Goal: Information Seeking & Learning: Learn about a topic

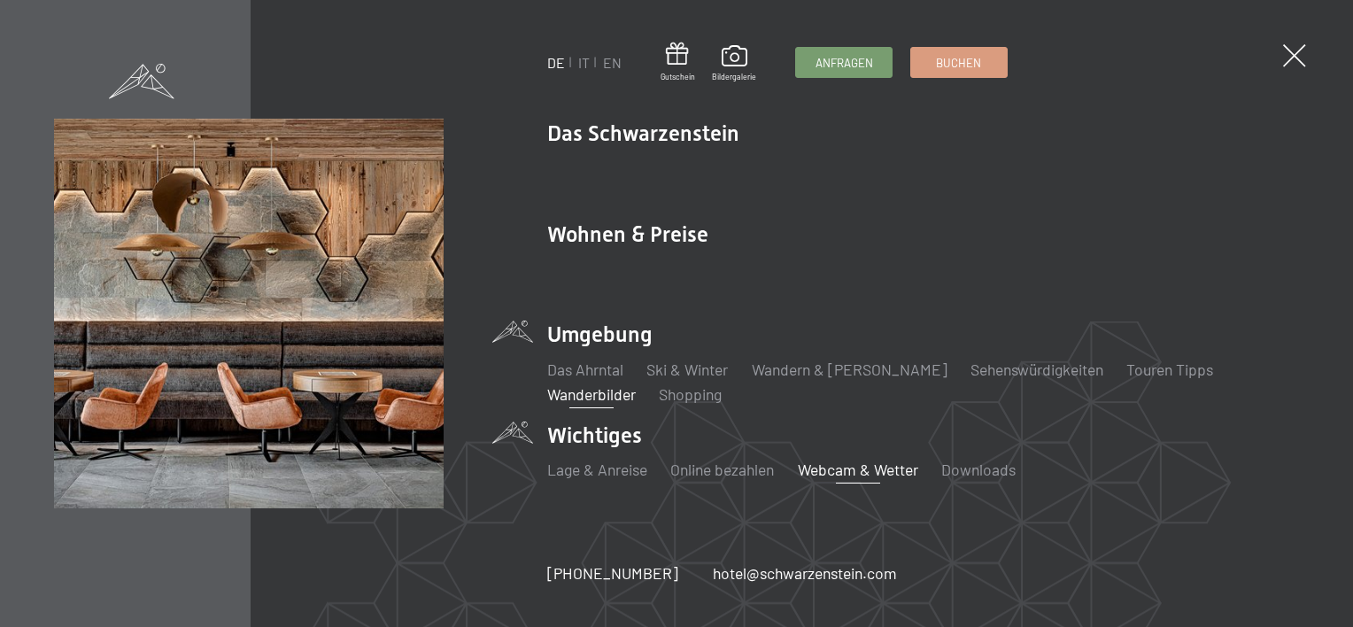
click at [833, 464] on link "Webcam & Wetter" at bounding box center [858, 469] width 120 height 19
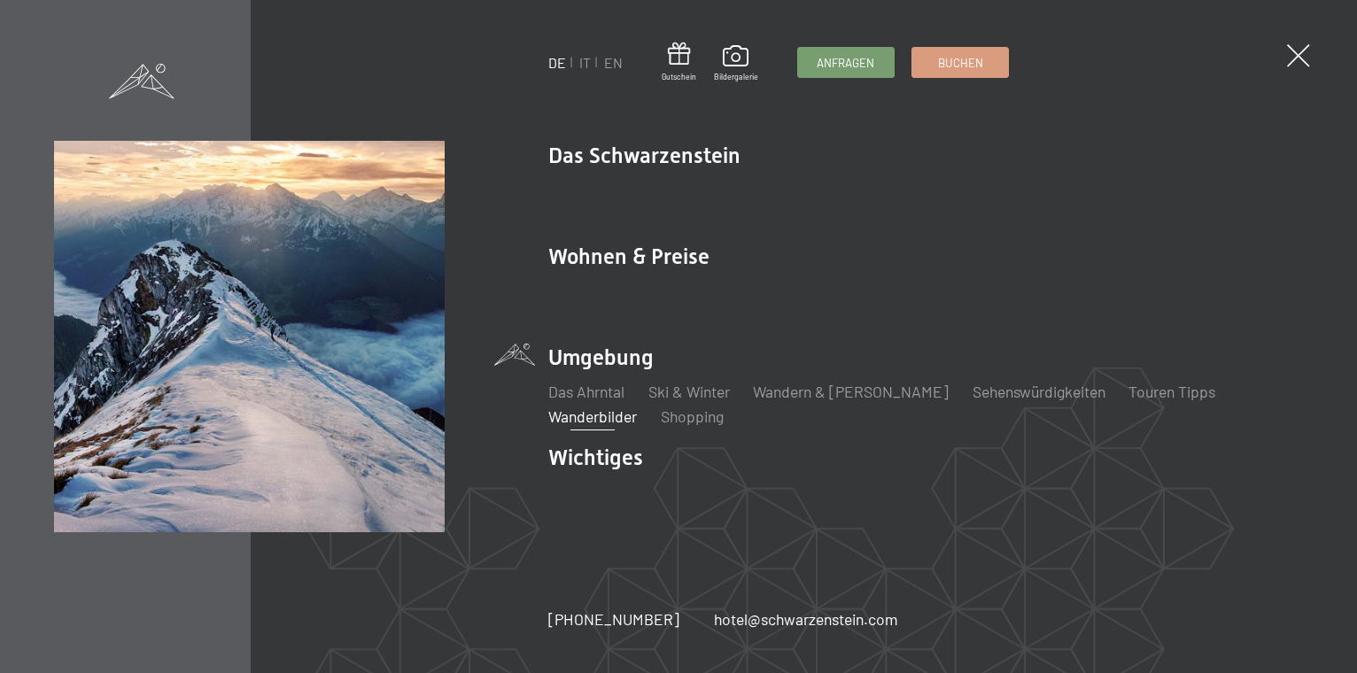
click at [637, 407] on link "Wanderbilder" at bounding box center [592, 416] width 89 height 19
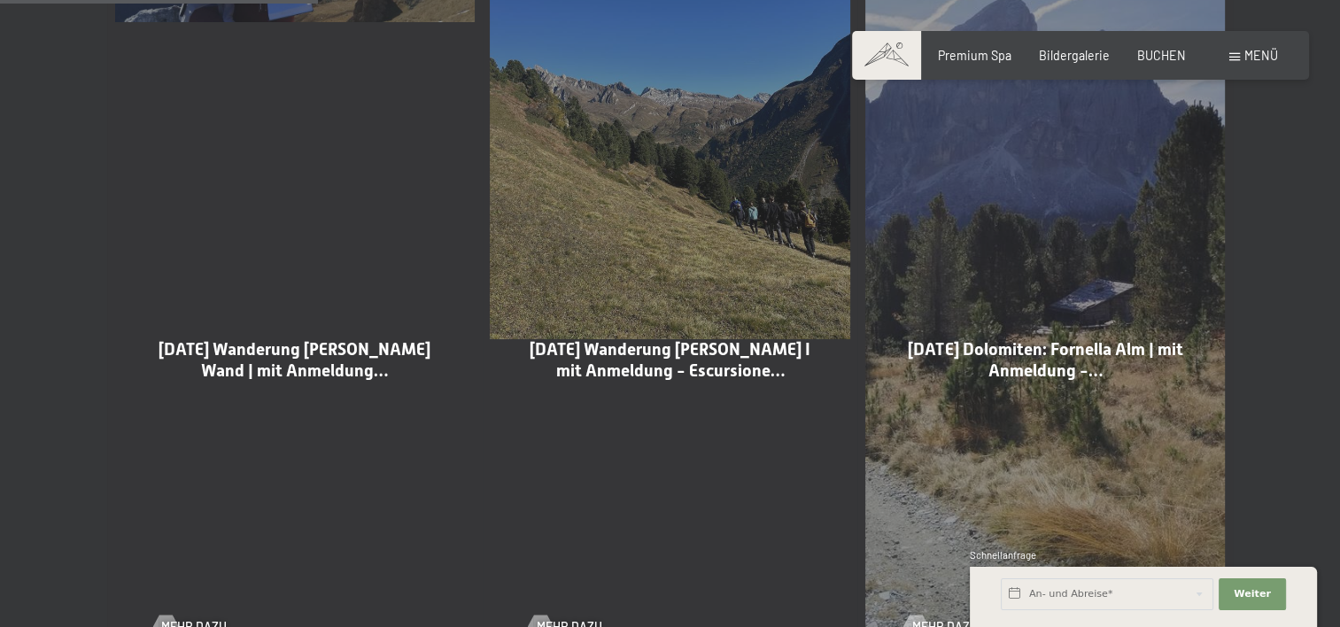
scroll to position [1151, 0]
